Goal: Task Accomplishment & Management: Manage account settings

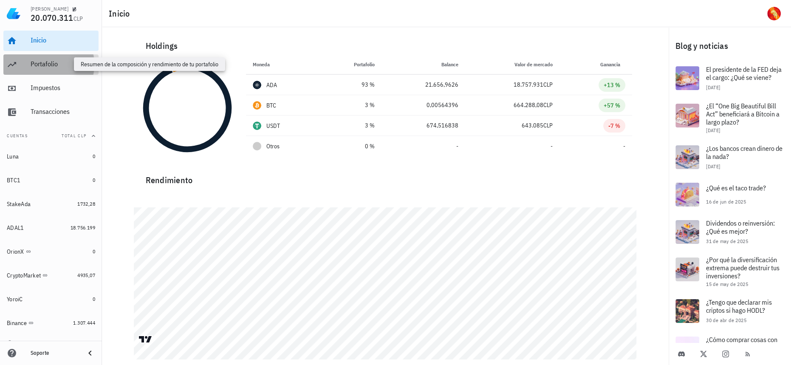
click at [47, 64] on div "Portafolio" at bounding box center [63, 64] width 65 height 8
click at [44, 68] on div "Portafolio" at bounding box center [63, 64] width 65 height 8
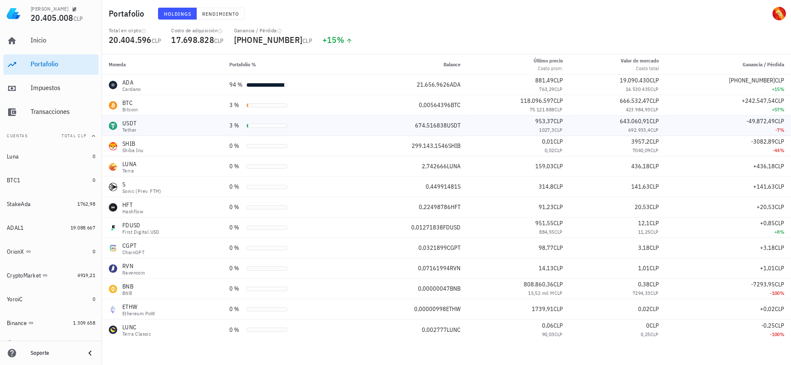
click at [459, 127] on span "USDT" at bounding box center [454, 126] width 14 height 8
drag, startPoint x: 540, startPoint y: 121, endPoint x: 557, endPoint y: 121, distance: 16.2
click at [557, 121] on div "953,37 CLP" at bounding box center [518, 121] width 89 height 9
click at [77, 278] on div "4919,21" at bounding box center [86, 275] width 18 height 8
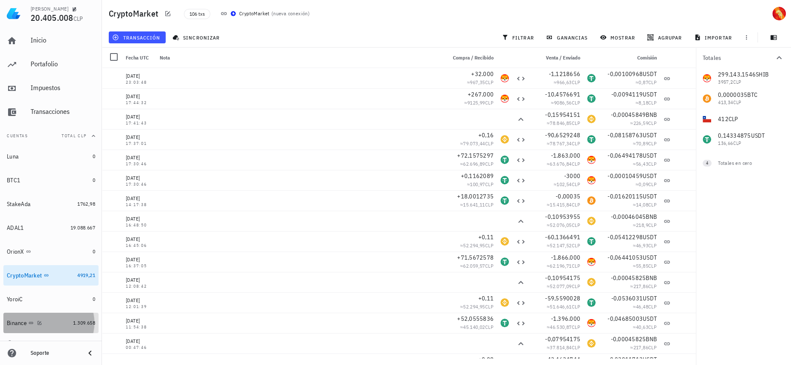
click at [61, 316] on div "Binance" at bounding box center [38, 323] width 63 height 18
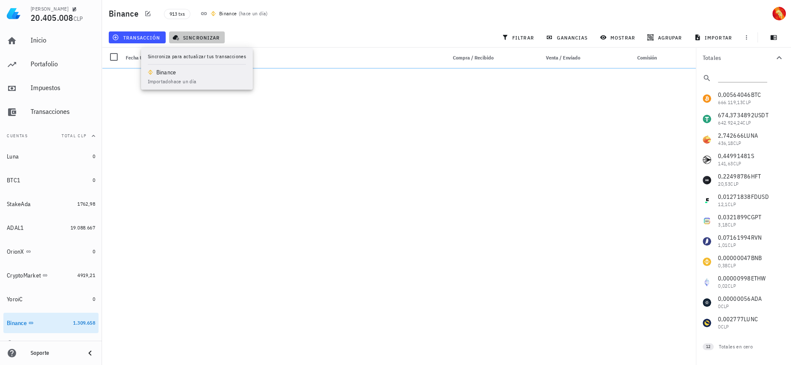
click at [195, 36] on span "sincronizar" at bounding box center [196, 37] width 45 height 7
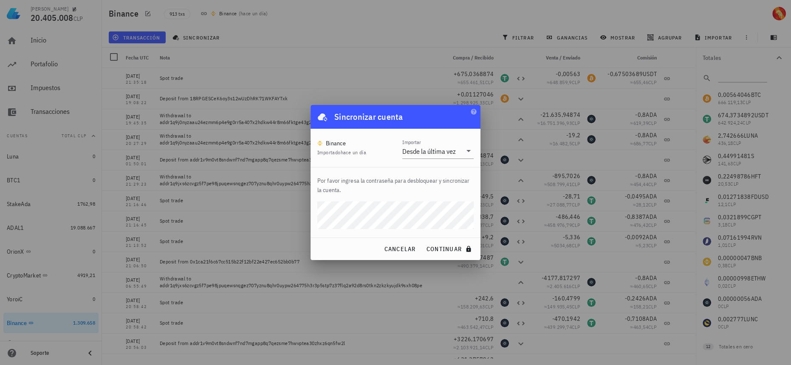
click at [423, 241] on button "continuar" at bounding box center [450, 248] width 54 height 15
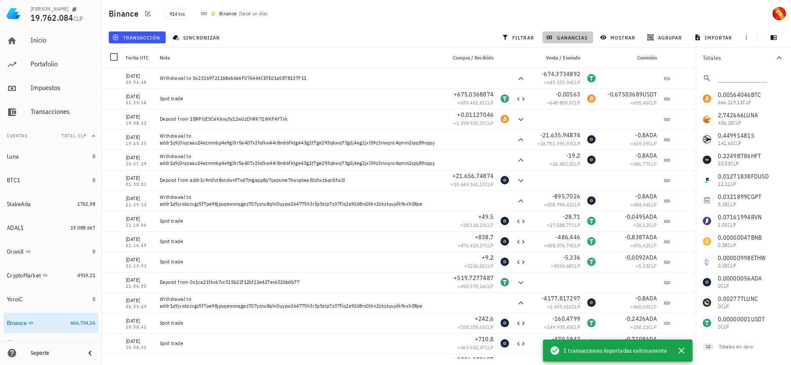
click at [578, 38] on span "ganancias" at bounding box center [568, 37] width 40 height 7
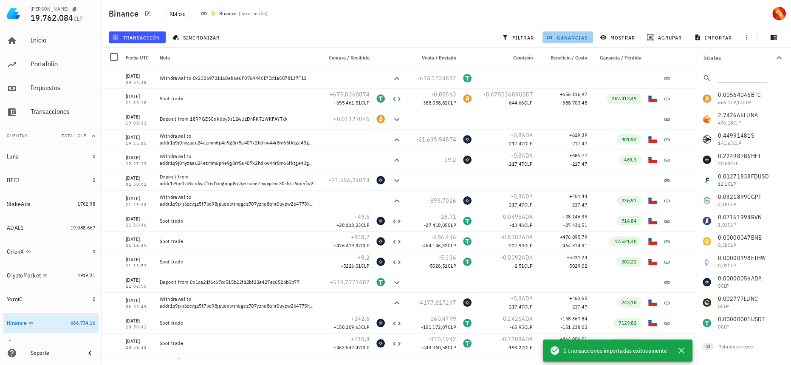
click at [578, 37] on span "ganancias" at bounding box center [568, 37] width 40 height 7
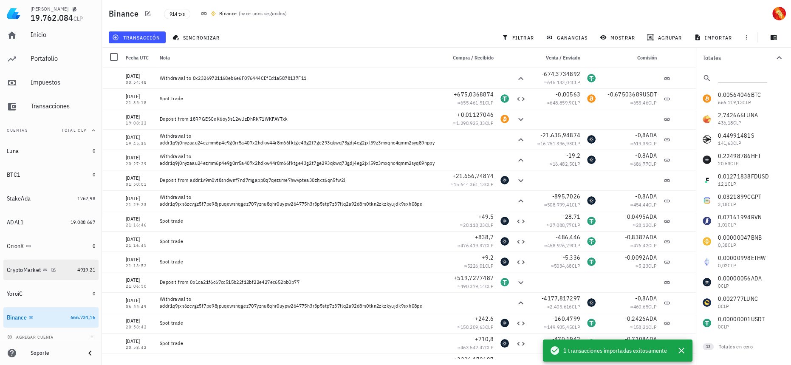
scroll to position [11, 0]
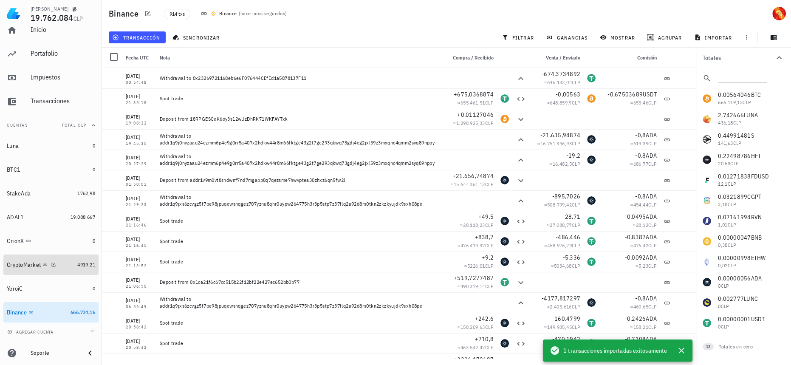
click at [72, 258] on link "CryptoMarket 4919,21" at bounding box center [50, 265] width 95 height 20
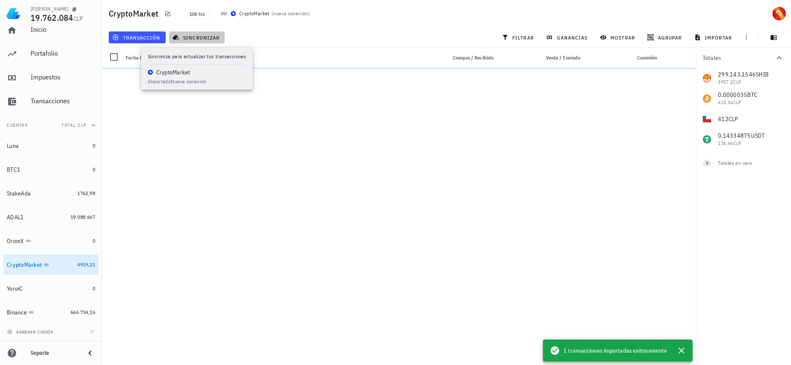
click at [189, 39] on span "sincronizar" at bounding box center [196, 37] width 45 height 7
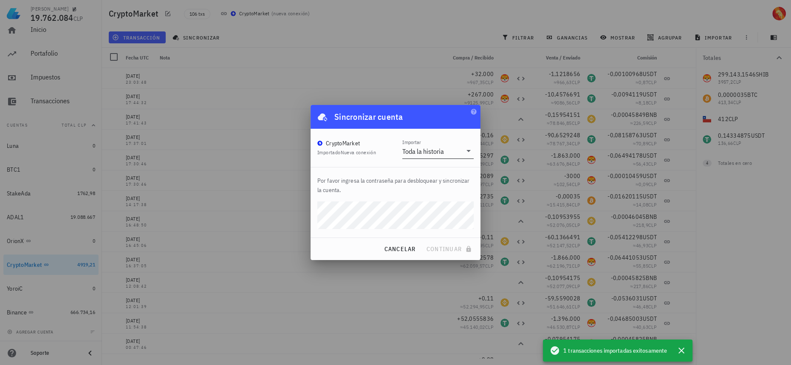
click at [445, 142] on div "Importar Toda la historia" at bounding box center [437, 149] width 71 height 20
click at [444, 147] on div "Toda la historia" at bounding box center [423, 151] width 42 height 8
click at [444, 182] on div "Intervalo de tiempo" at bounding box center [438, 178] width 58 height 18
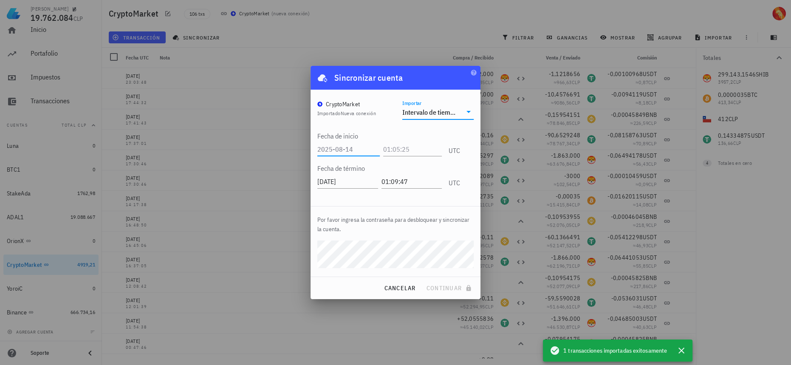
click at [353, 144] on input "text" at bounding box center [348, 149] width 62 height 14
click at [451, 105] on div "Intervalo de tiempo" at bounding box center [431, 112] width 59 height 14
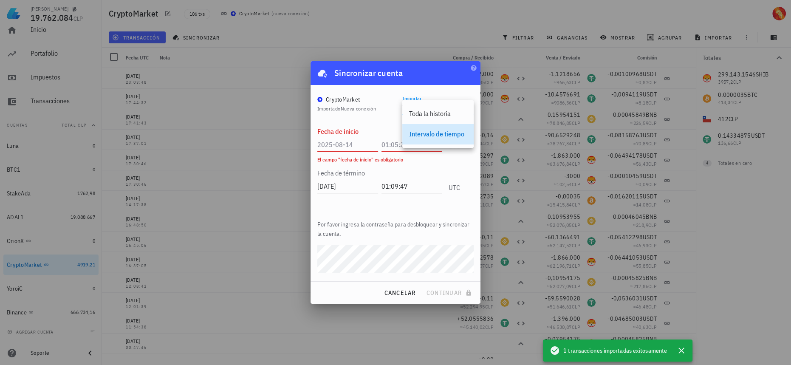
click at [433, 139] on div "Intervalo de tiempo" at bounding box center [438, 134] width 58 height 18
click at [348, 140] on input "text" at bounding box center [347, 145] width 61 height 14
type input "2025-08-10"
click at [389, 148] on input "text" at bounding box center [412, 145] width 61 height 14
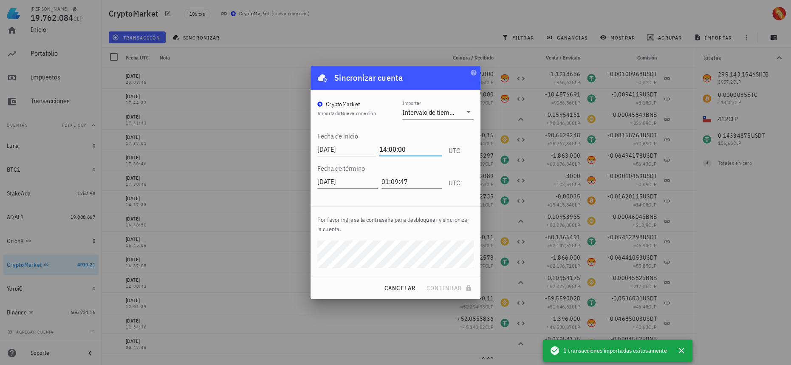
type input "14:00:00"
click at [452, 289] on span "continuar" at bounding box center [450, 288] width 48 height 8
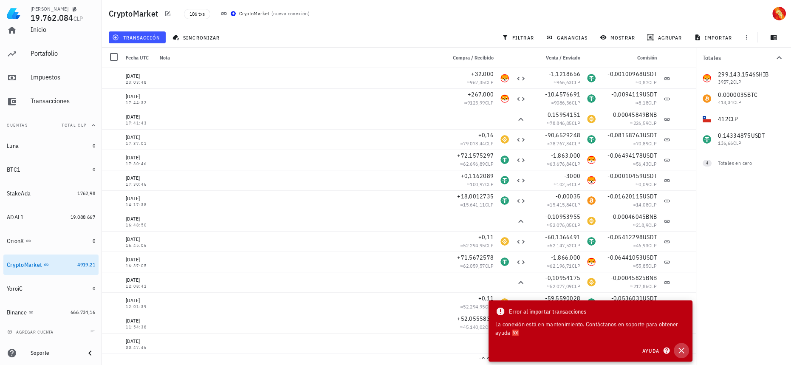
click at [684, 351] on icon "button" at bounding box center [681, 350] width 10 height 10
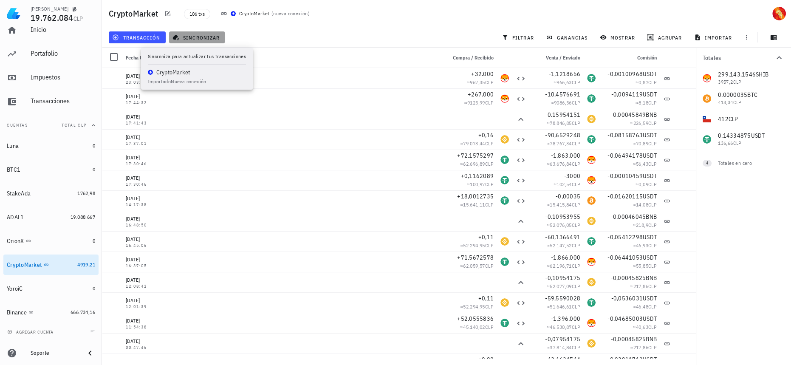
click at [195, 35] on span "sincronizar" at bounding box center [196, 37] width 45 height 7
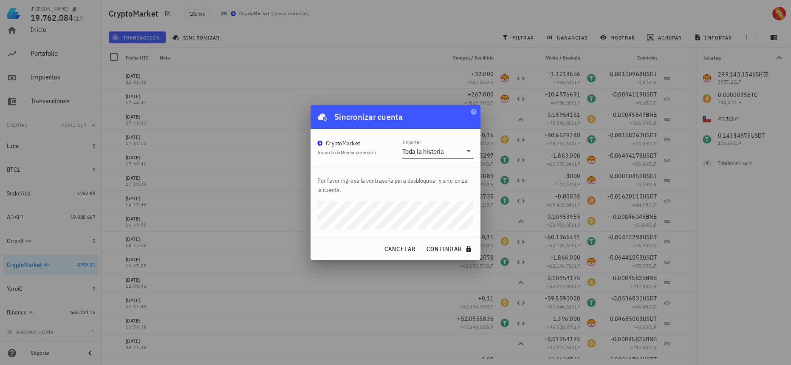
click at [439, 152] on div "Toda la historia" at bounding box center [423, 151] width 42 height 8
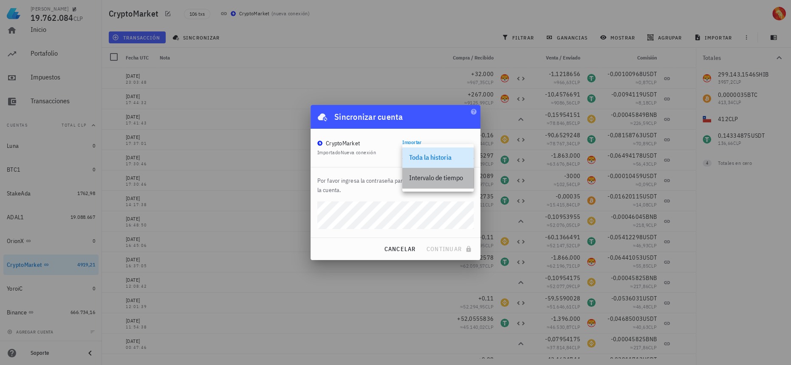
click at [435, 174] on div "Intervalo de tiempo" at bounding box center [438, 178] width 58 height 8
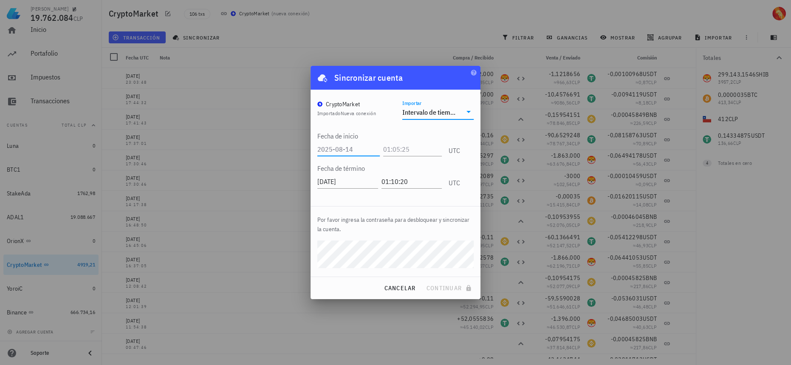
click at [357, 144] on input "text" at bounding box center [348, 149] width 62 height 14
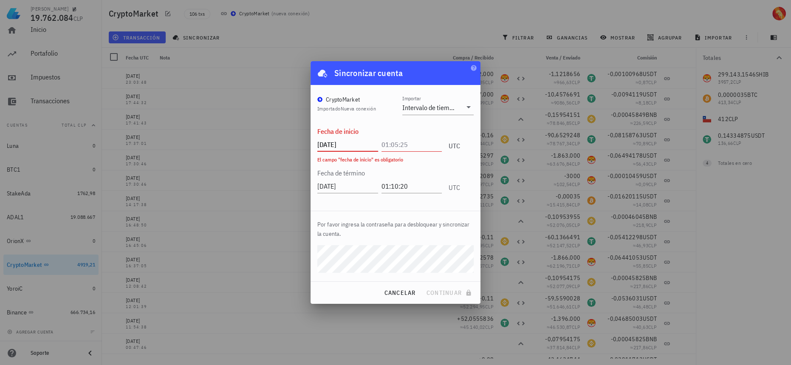
type input "2025-08-10"
click at [409, 144] on input "text" at bounding box center [412, 145] width 61 height 14
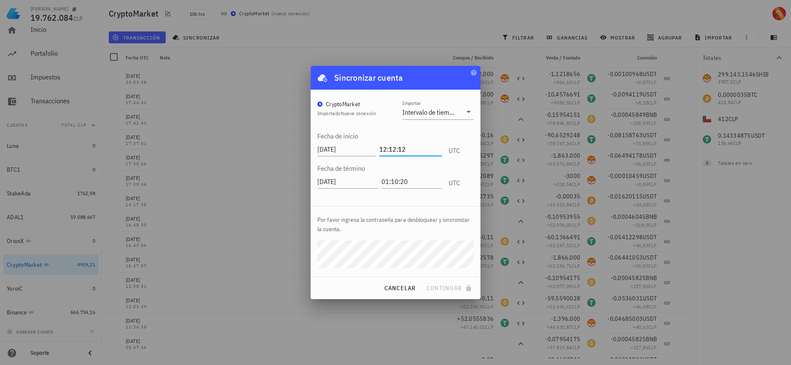
type input "12:12:12"
click at [423, 280] on button "continuar" at bounding box center [450, 287] width 54 height 15
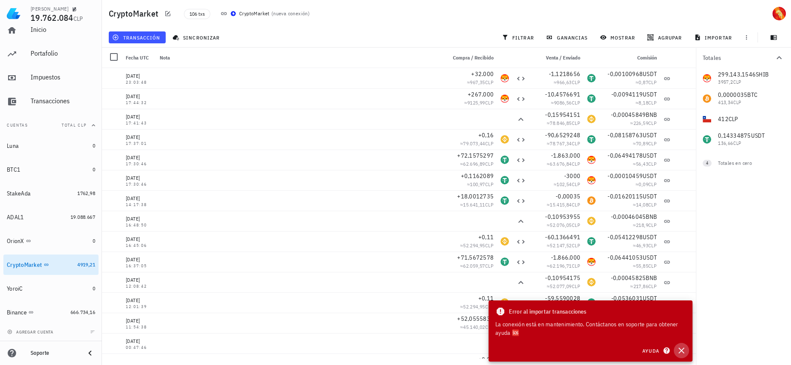
click at [681, 348] on icon "button" at bounding box center [681, 350] width 10 height 10
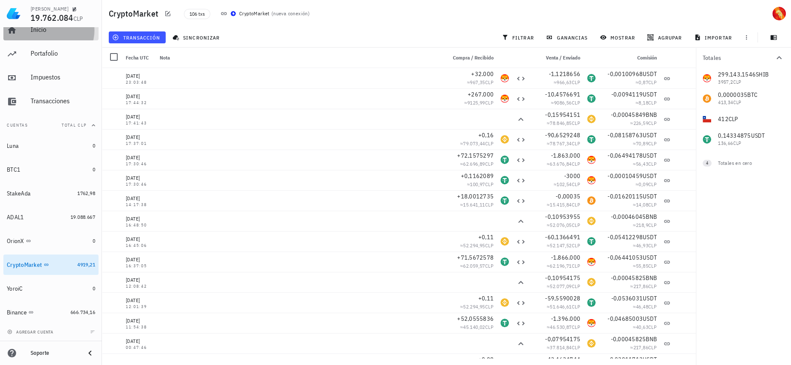
click at [65, 32] on div "Inicio" at bounding box center [63, 29] width 65 height 8
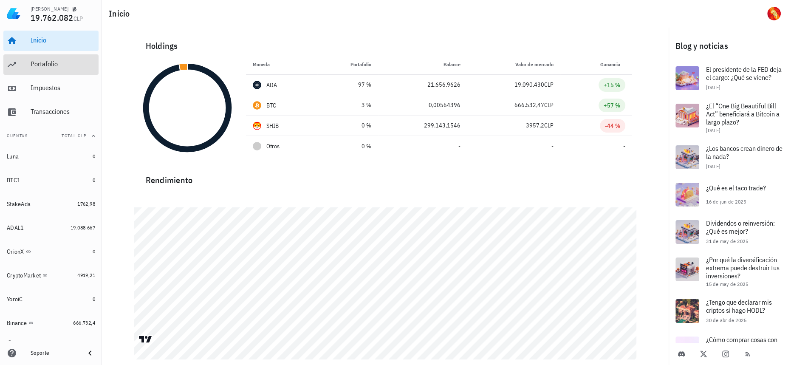
click at [57, 68] on div "Portafolio" at bounding box center [63, 64] width 65 height 19
